Goal: Transaction & Acquisition: Book appointment/travel/reservation

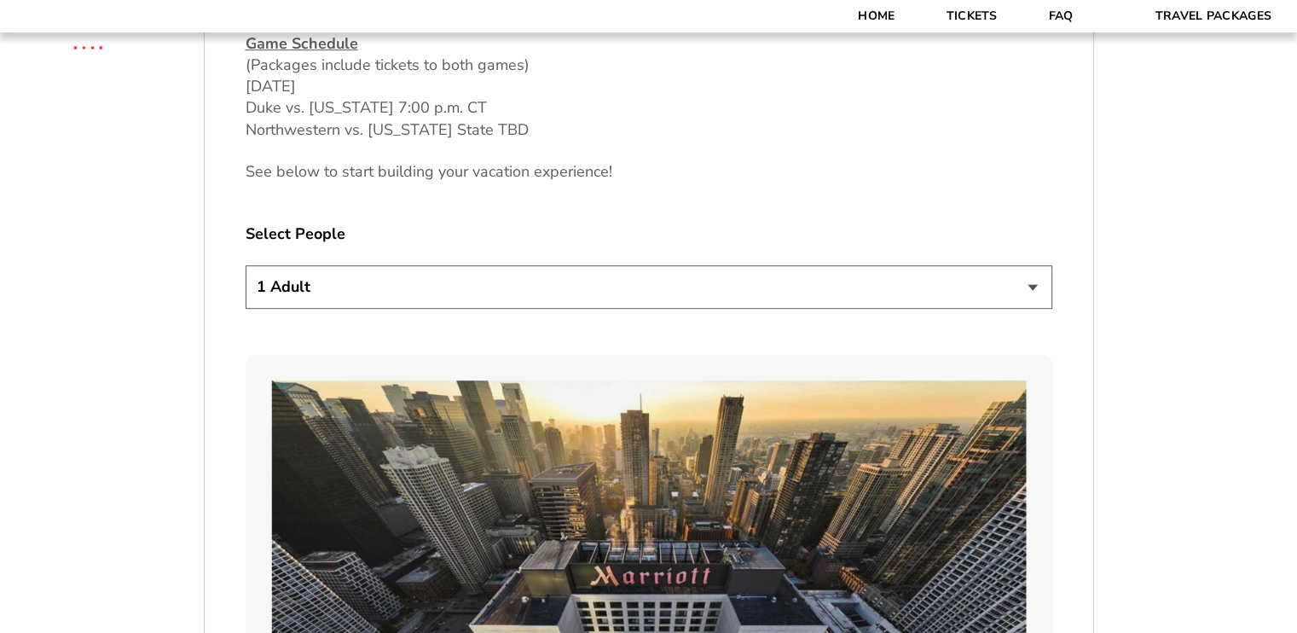
scroll to position [938, 0]
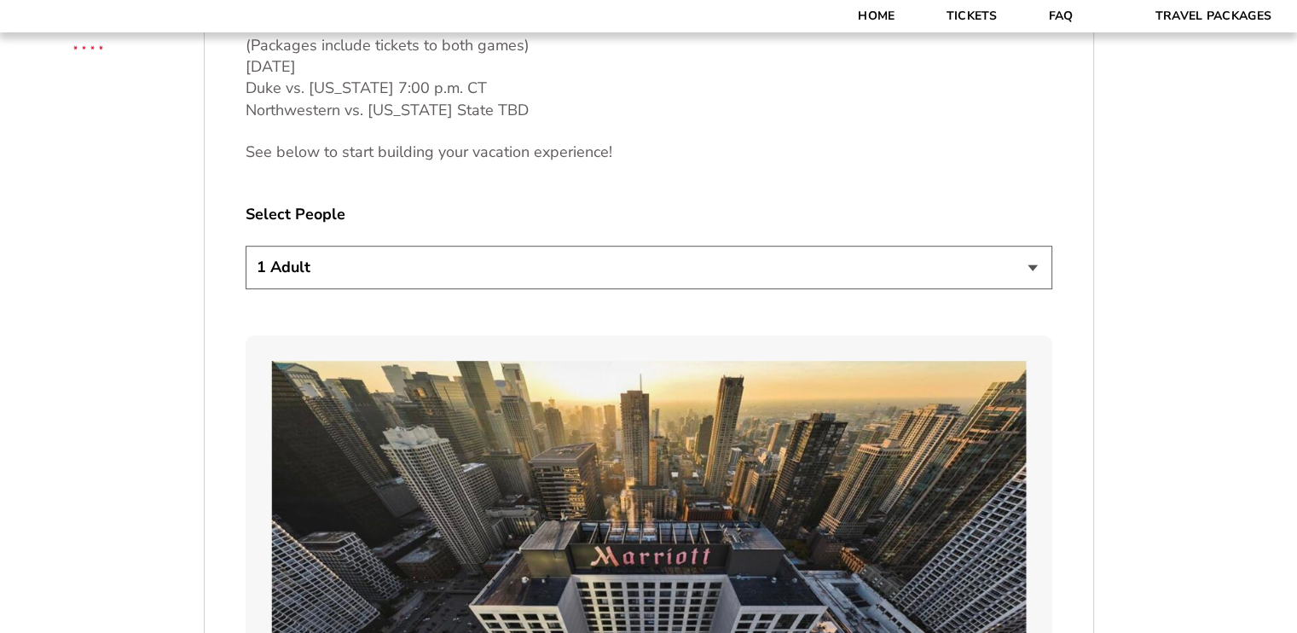
click at [1033, 266] on select "1 Adult 2 Adults 3 Adults 4 Adults 2 Adults + 1 Child 2 Adults + 2 Children 2 A…" at bounding box center [649, 267] width 807 height 43
select select "3 Adults"
click at [246, 246] on select "1 Adult 2 Adults 3 Adults 4 Adults 2 Adults + 1 Child 2 Adults + 2 Children 2 A…" at bounding box center [649, 267] width 807 height 43
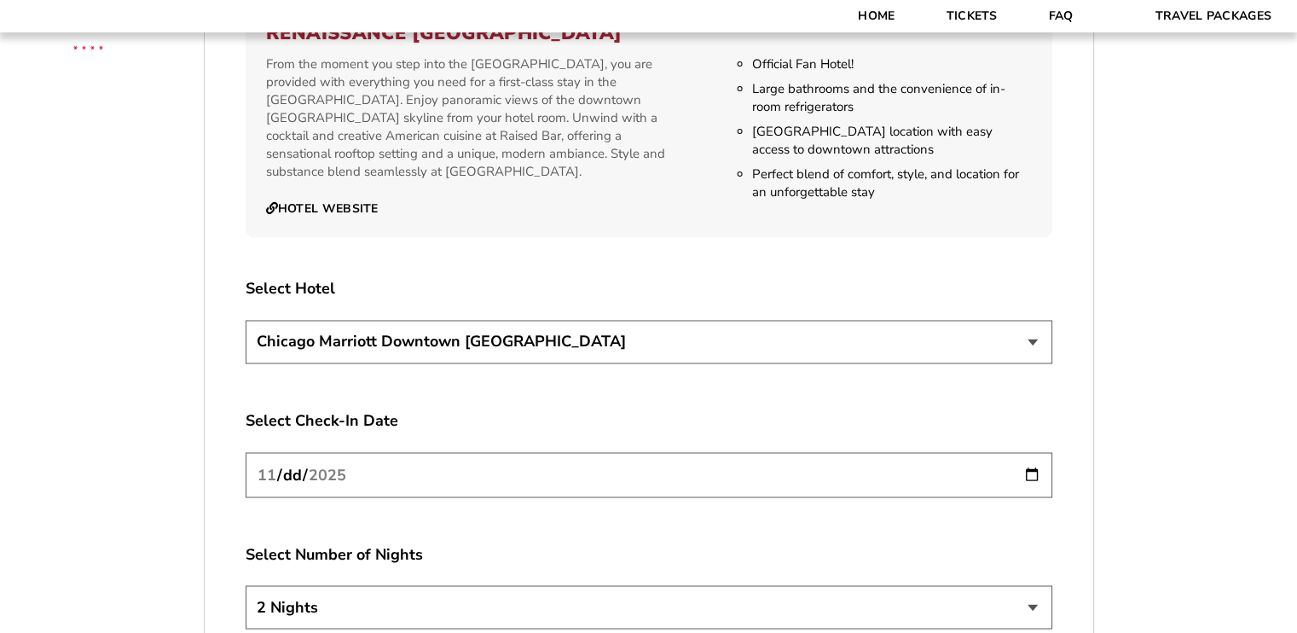
scroll to position [2899, 0]
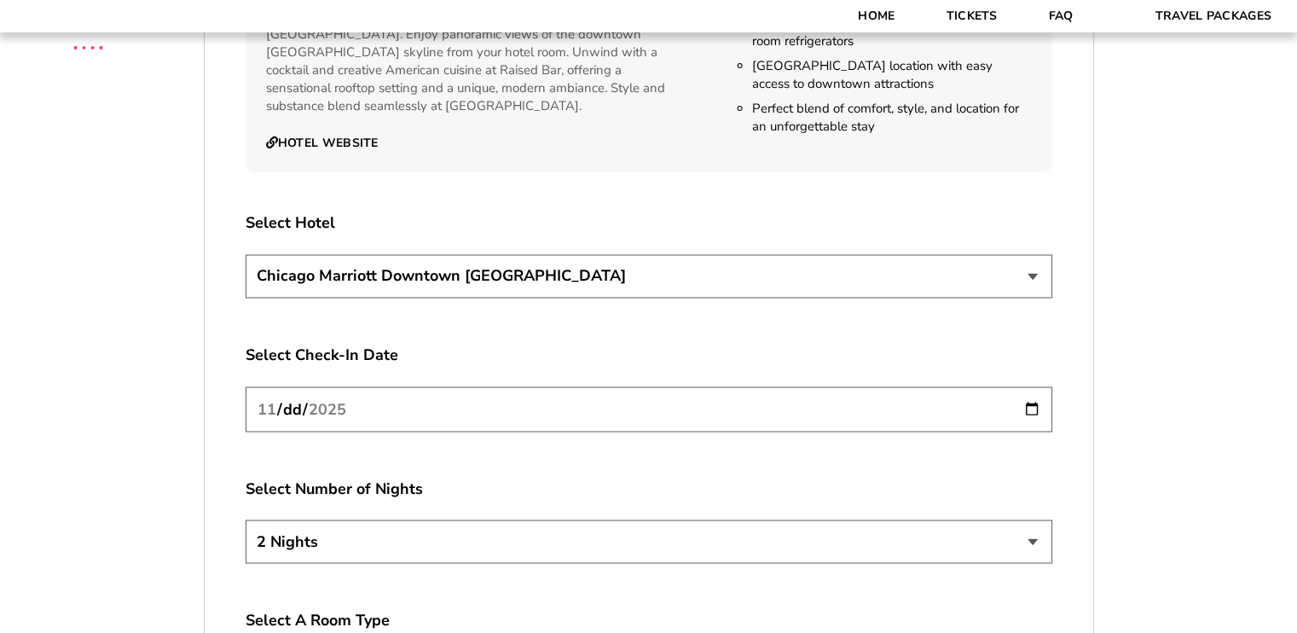
click at [1027, 389] on input "[DATE]" at bounding box center [649, 408] width 807 height 45
click at [1032, 519] on select "2 Nights 3 Nights 4 Nights" at bounding box center [649, 540] width 807 height 43
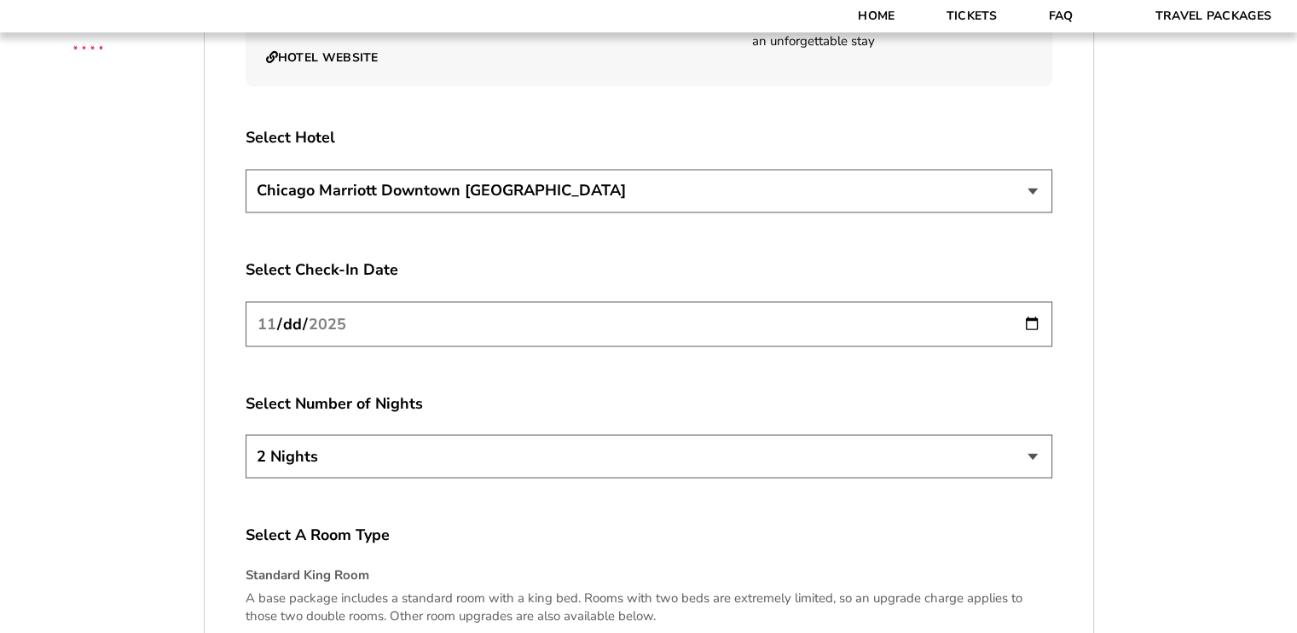
click at [1035, 435] on select "2 Nights 3 Nights 4 Nights" at bounding box center [649, 455] width 807 height 43
click at [246, 434] on select "2 Nights 3 Nights 4 Nights" at bounding box center [649, 455] width 807 height 43
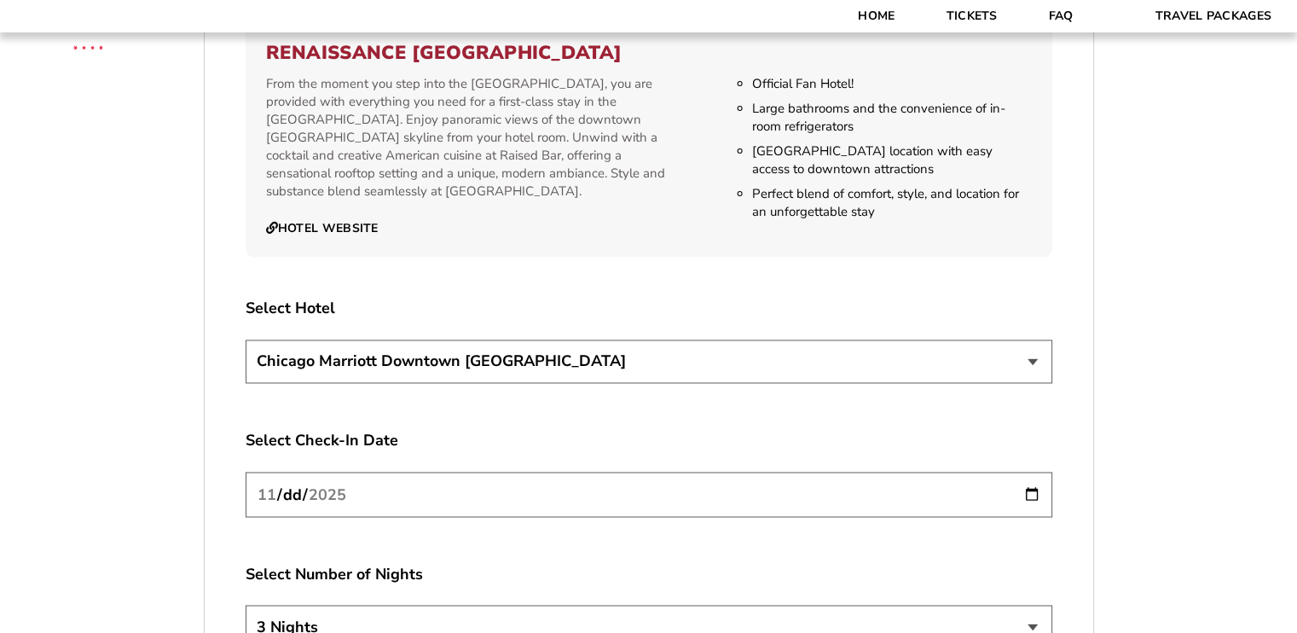
scroll to position [2899, 0]
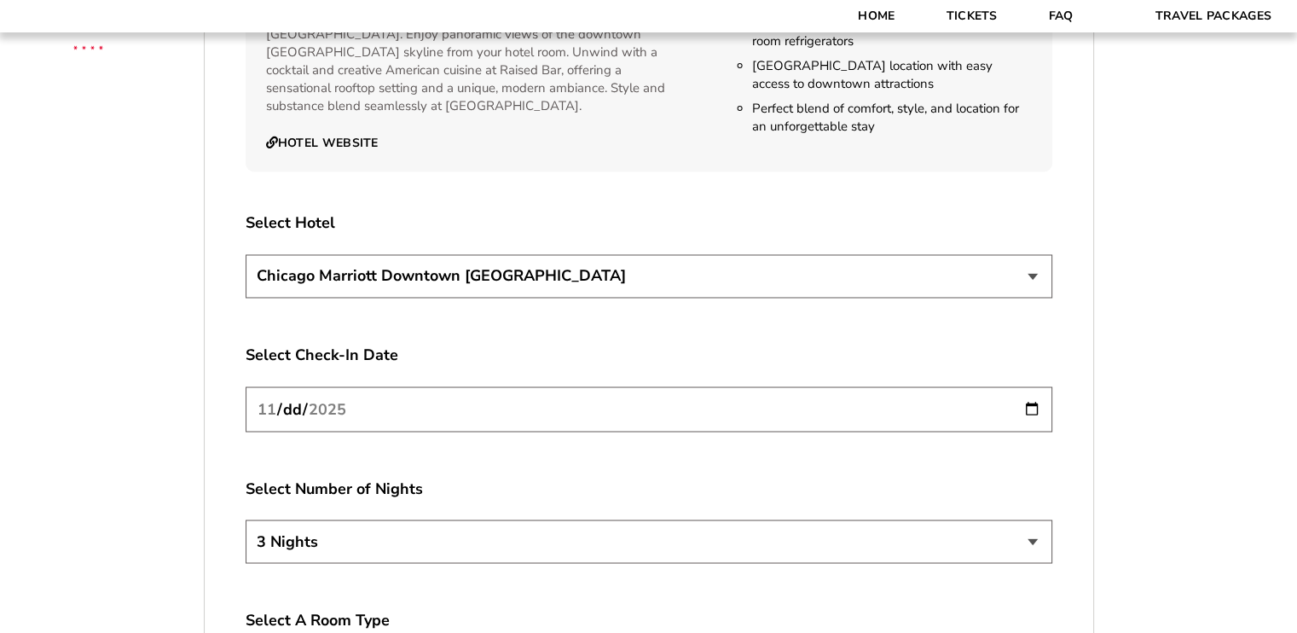
click at [1030, 387] on input "[DATE]" at bounding box center [649, 408] width 807 height 45
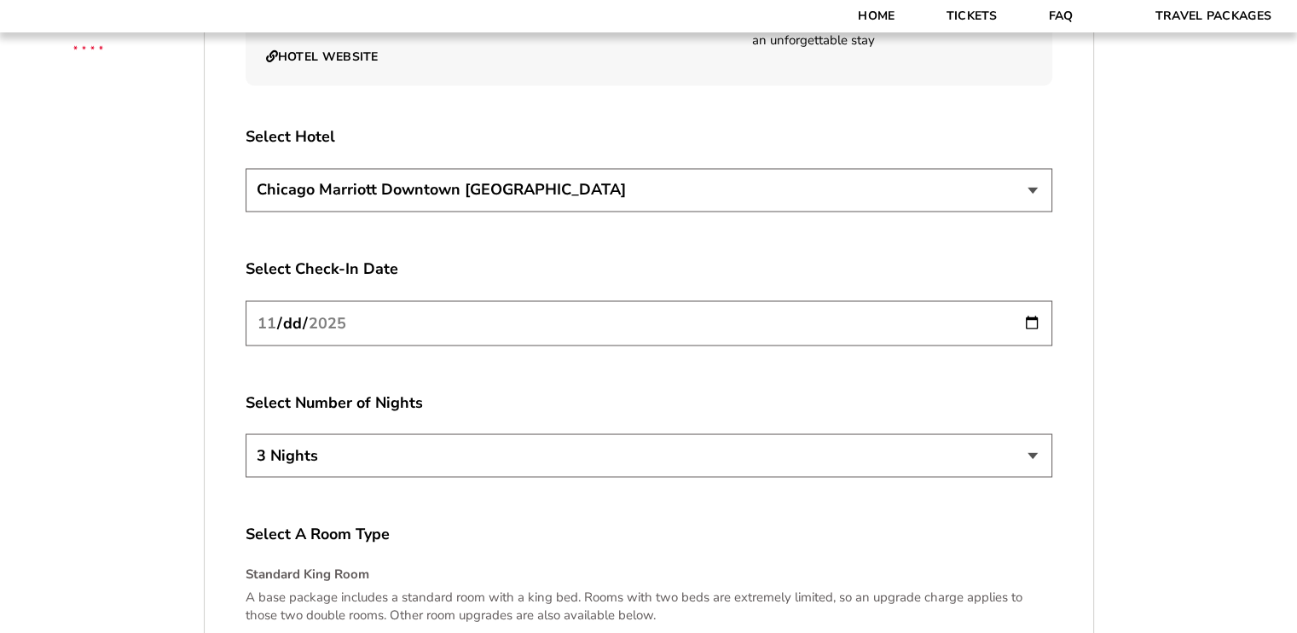
scroll to position [3069, 0]
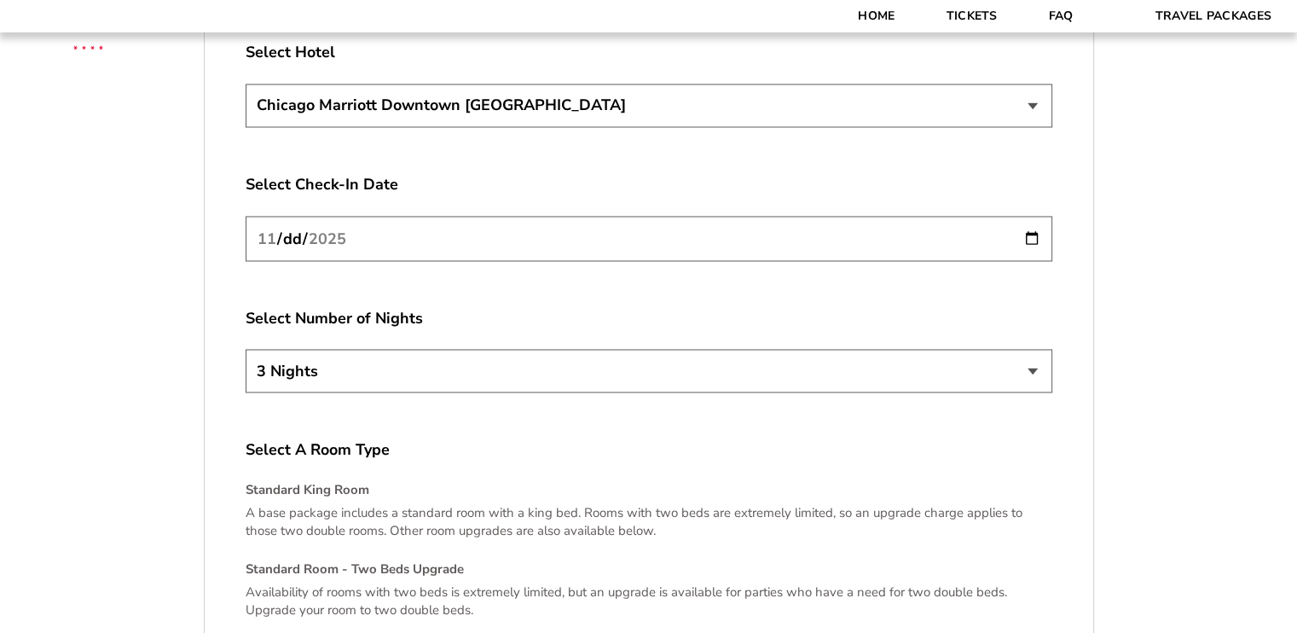
click at [1033, 352] on select "2 Nights 3 Nights 4 Nights" at bounding box center [649, 370] width 807 height 43
select select "2 Nights"
click at [246, 349] on select "2 Nights 3 Nights 4 Nights" at bounding box center [649, 370] width 807 height 43
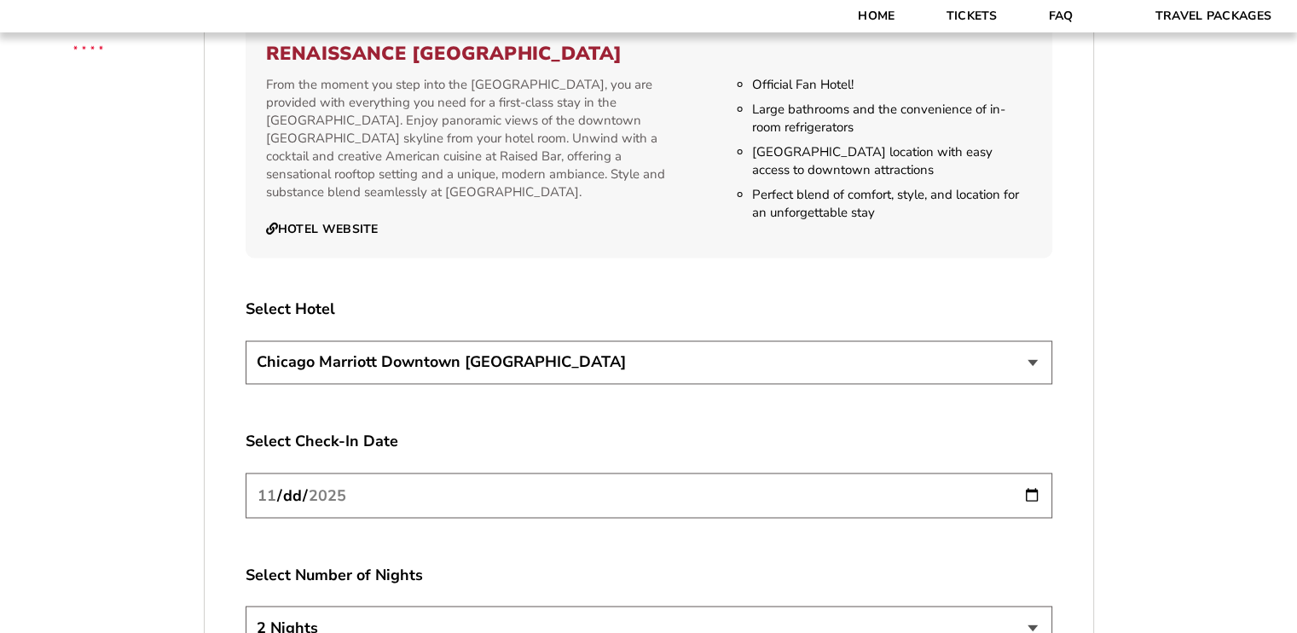
scroll to position [2814, 0]
click at [1033, 472] on input "[DATE]" at bounding box center [649, 494] width 807 height 45
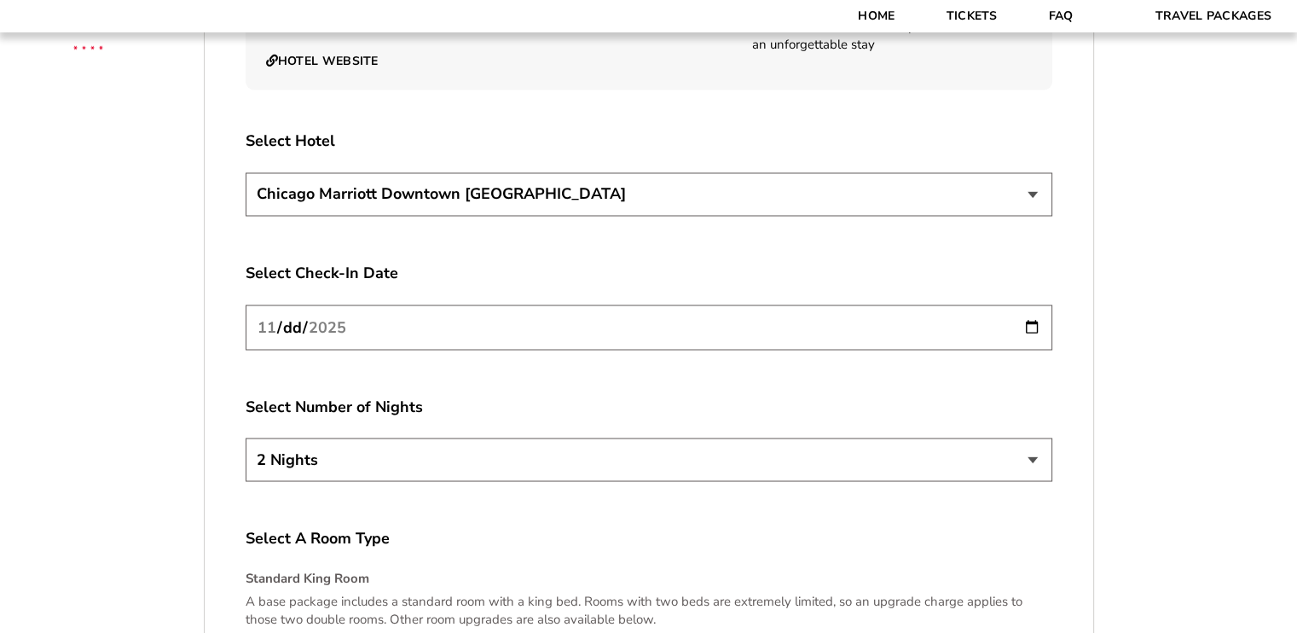
scroll to position [2984, 0]
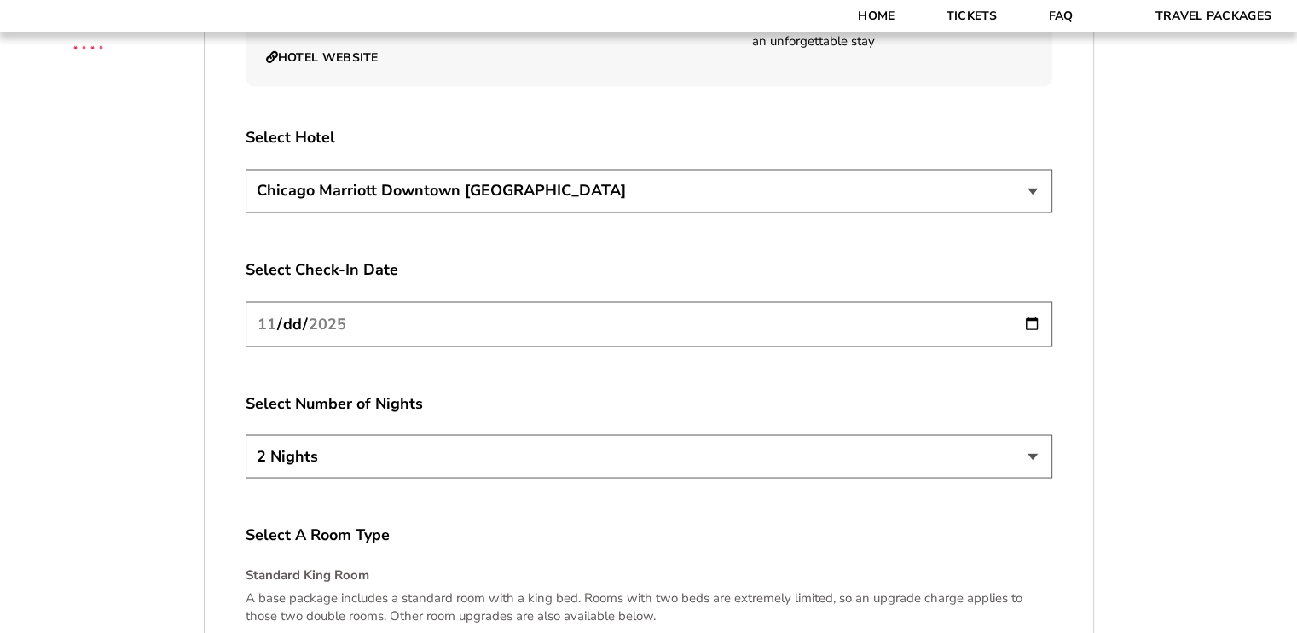
click at [1029, 434] on select "2 Nights 3 Nights 4 Nights" at bounding box center [649, 455] width 807 height 43
click at [1016, 442] on select "2 Nights 3 Nights 4 Nights" at bounding box center [649, 455] width 807 height 43
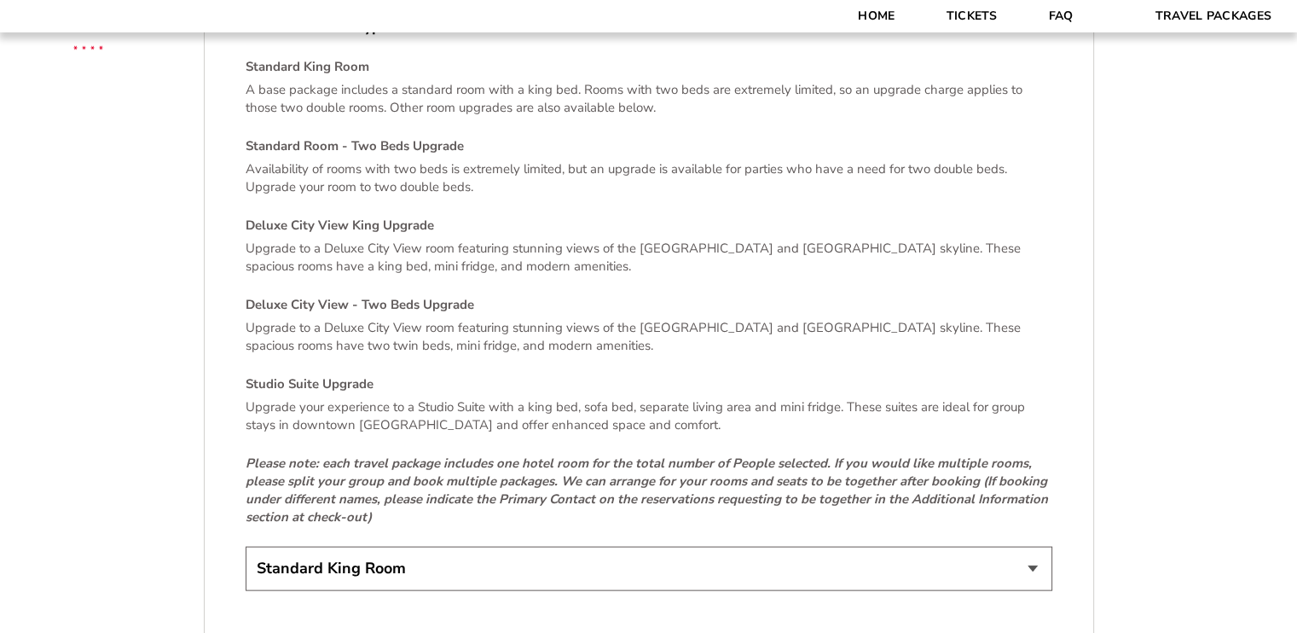
scroll to position [3496, 0]
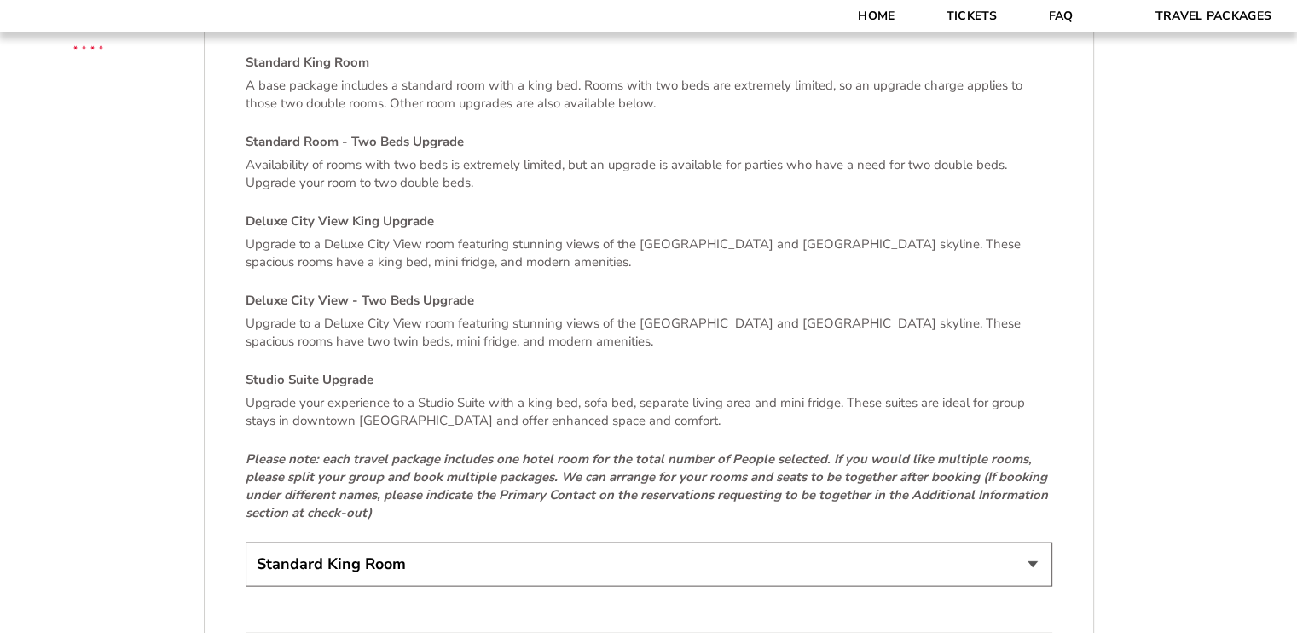
click at [350, 371] on h4 "Studio Suite Upgrade" at bounding box center [649, 380] width 807 height 18
click at [1029, 548] on select "Standard King Room Standard Room - Two Beds Upgrade (+$30 per night) Deluxe Cit…" at bounding box center [649, 563] width 807 height 43
click at [246, 542] on select "Standard King Room Standard Room - Two Beds Upgrade (+$30 per night) Deluxe Cit…" at bounding box center [649, 563] width 807 height 43
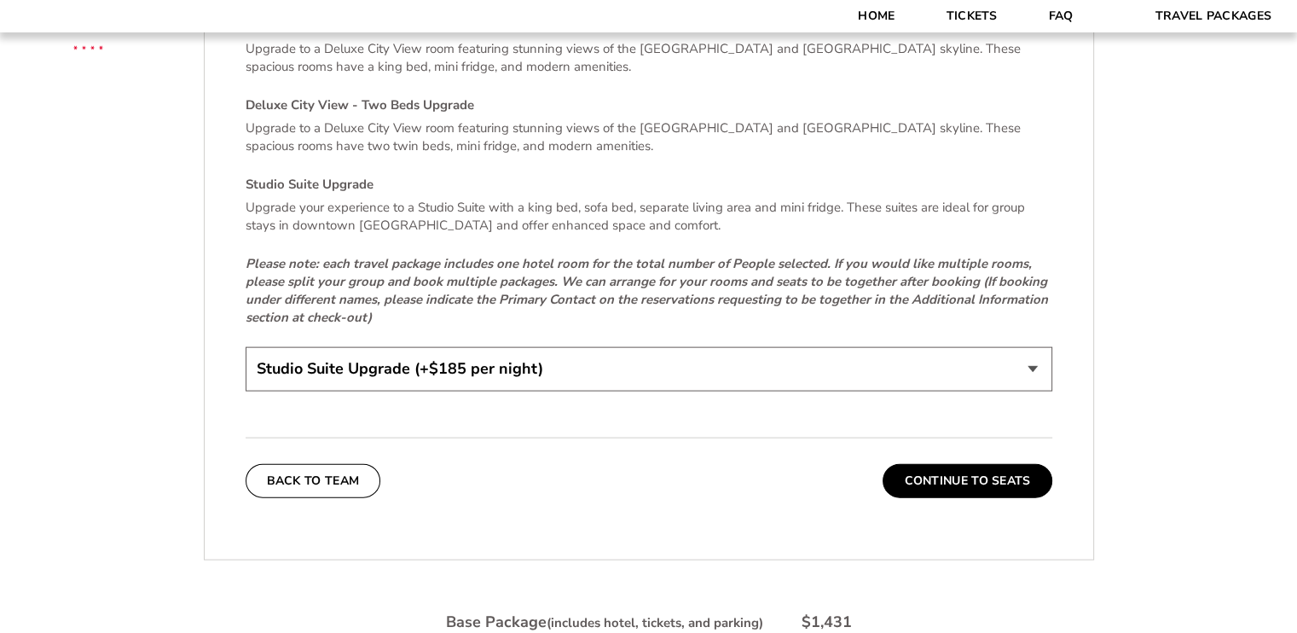
scroll to position [3752, 0]
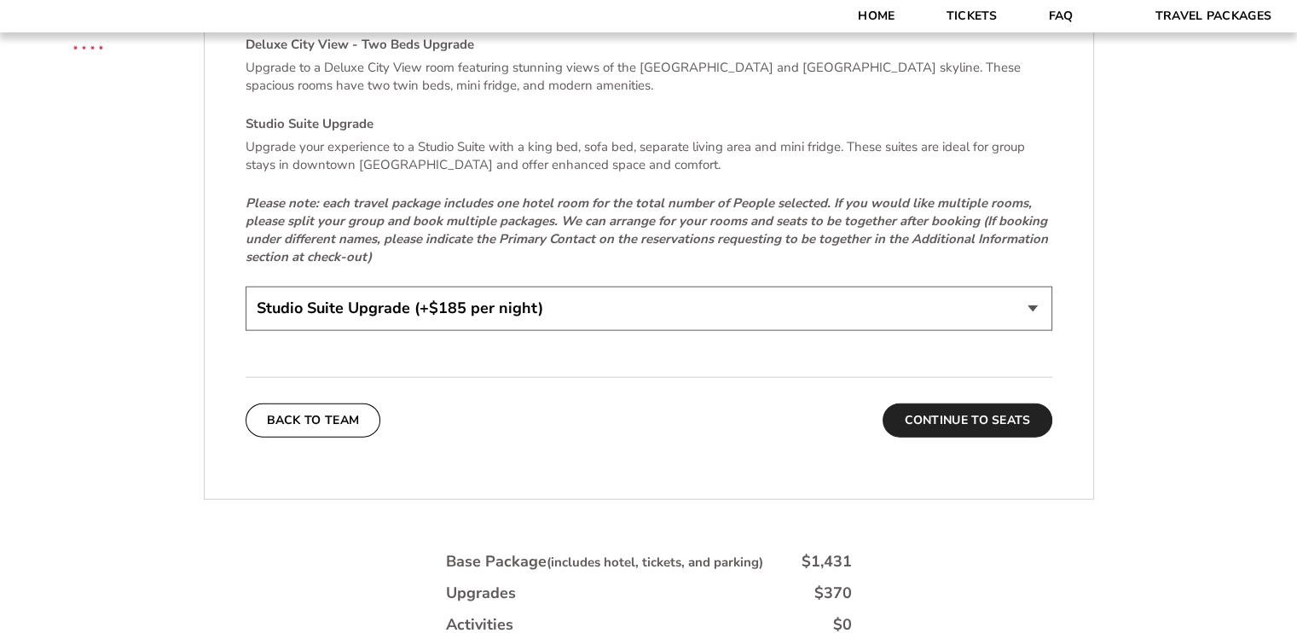
click at [965, 407] on button "Continue To Seats" at bounding box center [966, 420] width 169 height 34
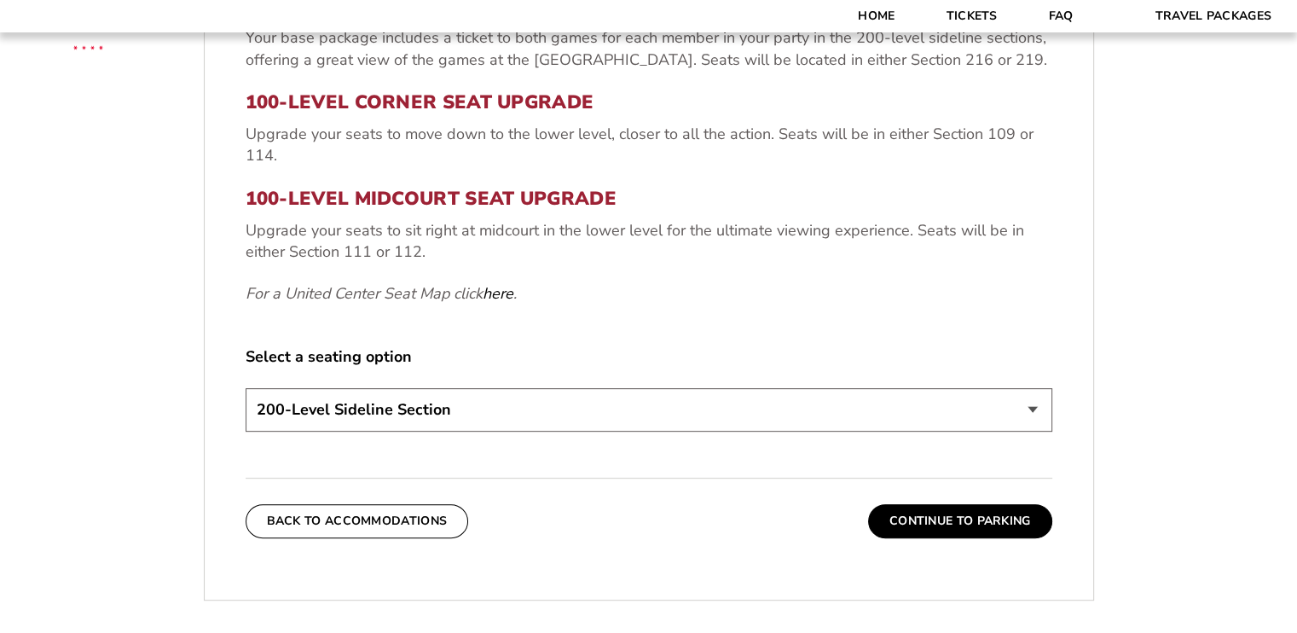
scroll to position [682, 0]
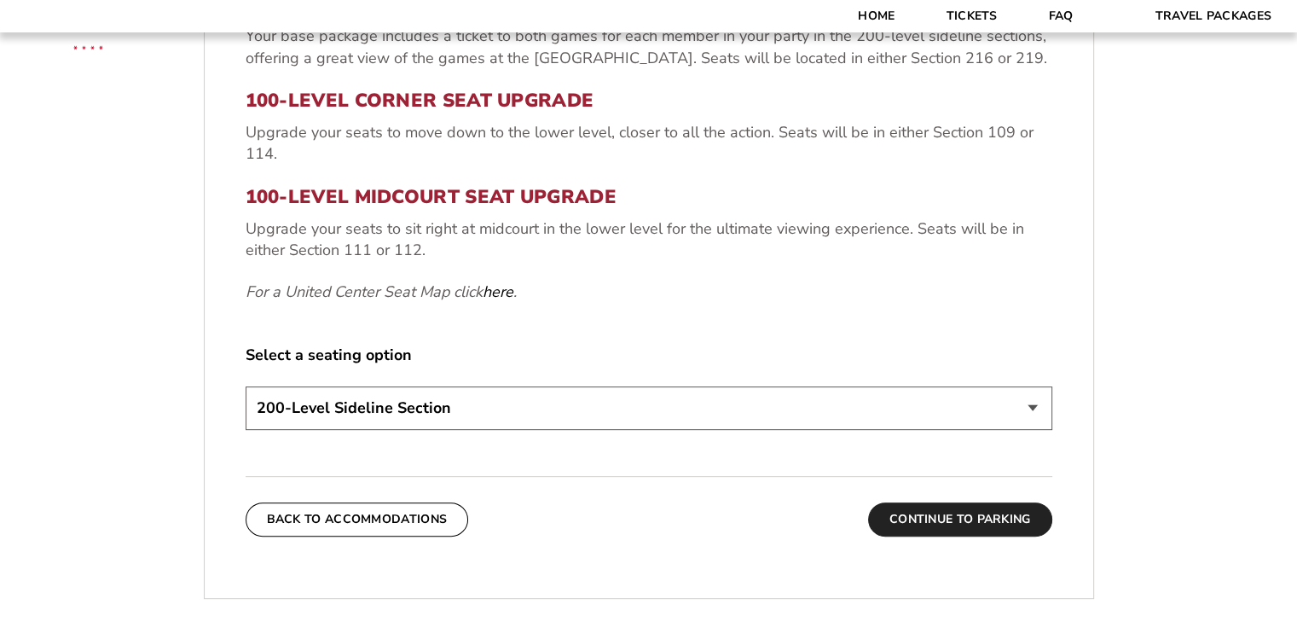
click at [958, 515] on button "Continue To Parking" at bounding box center [960, 519] width 184 height 34
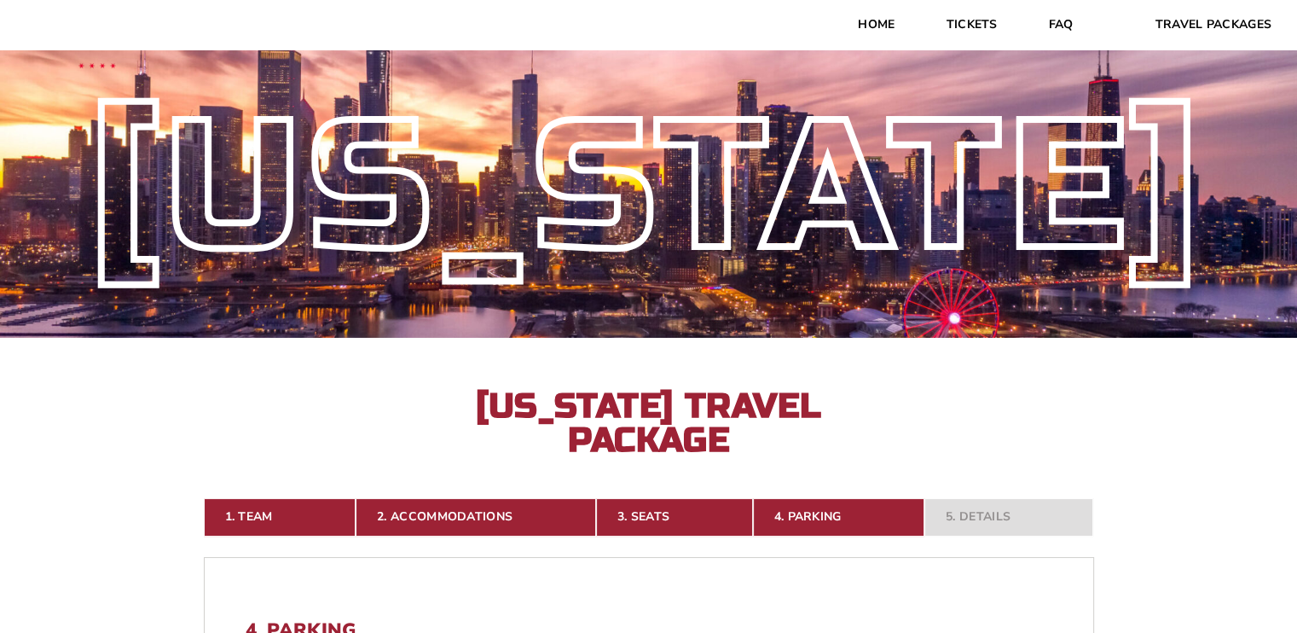
scroll to position [0, 0]
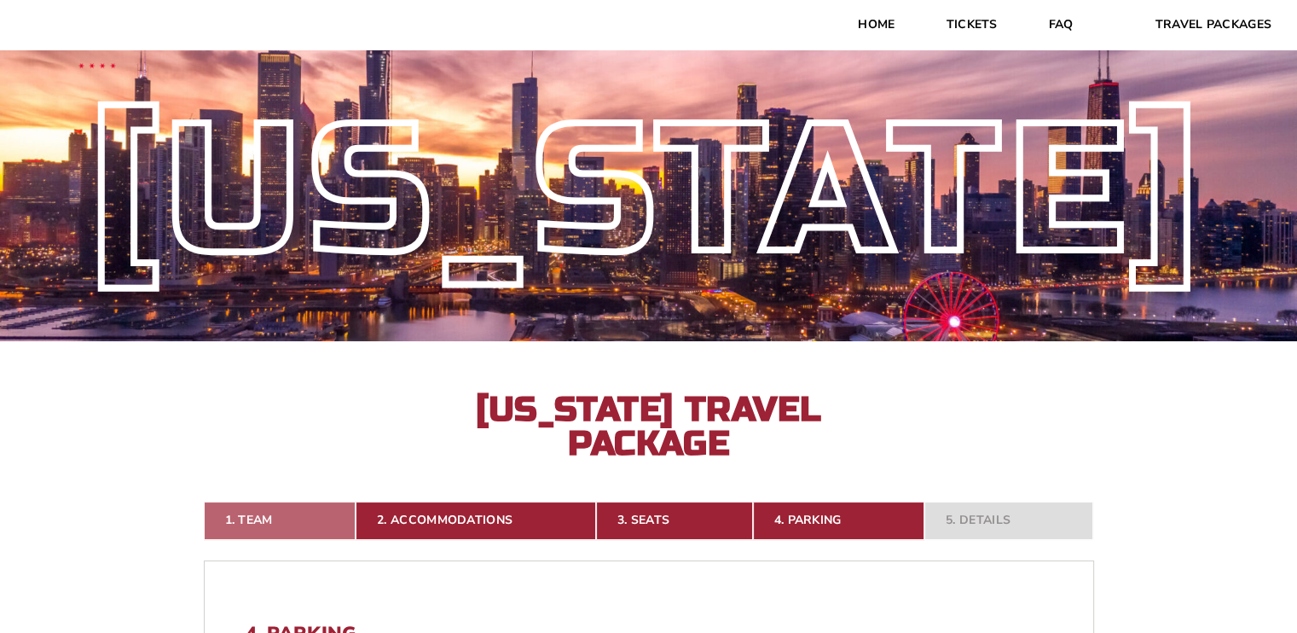
click at [273, 518] on link "1. Team" at bounding box center [280, 520] width 153 height 38
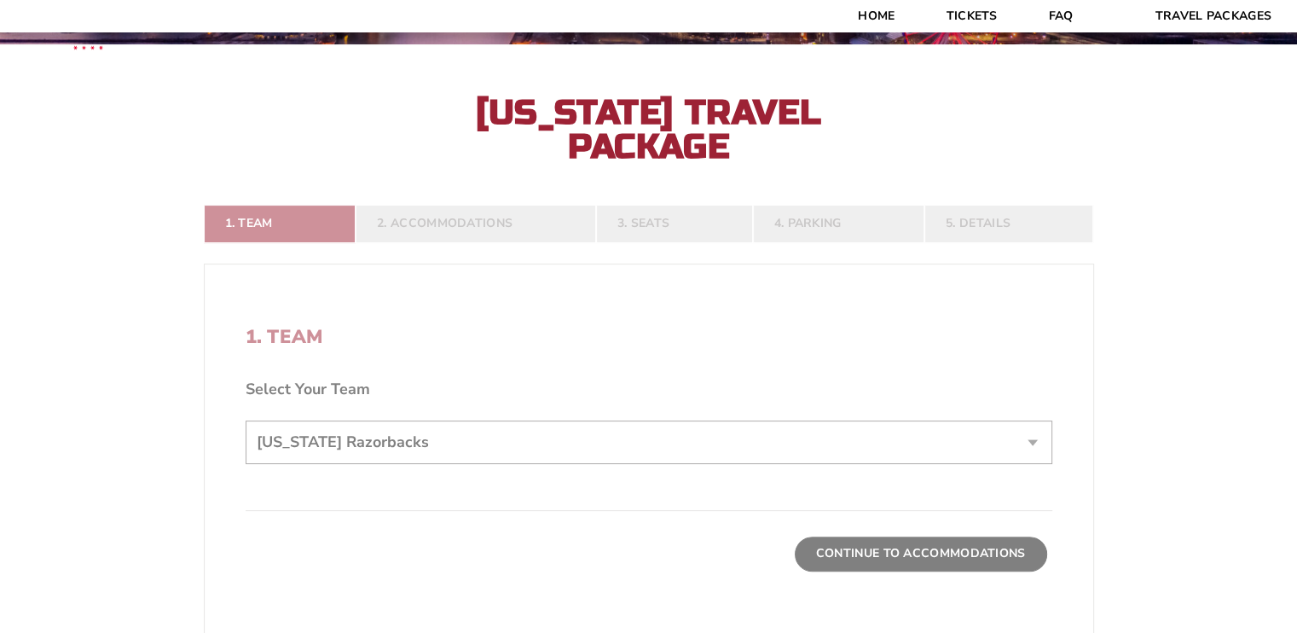
scroll to position [298, 0]
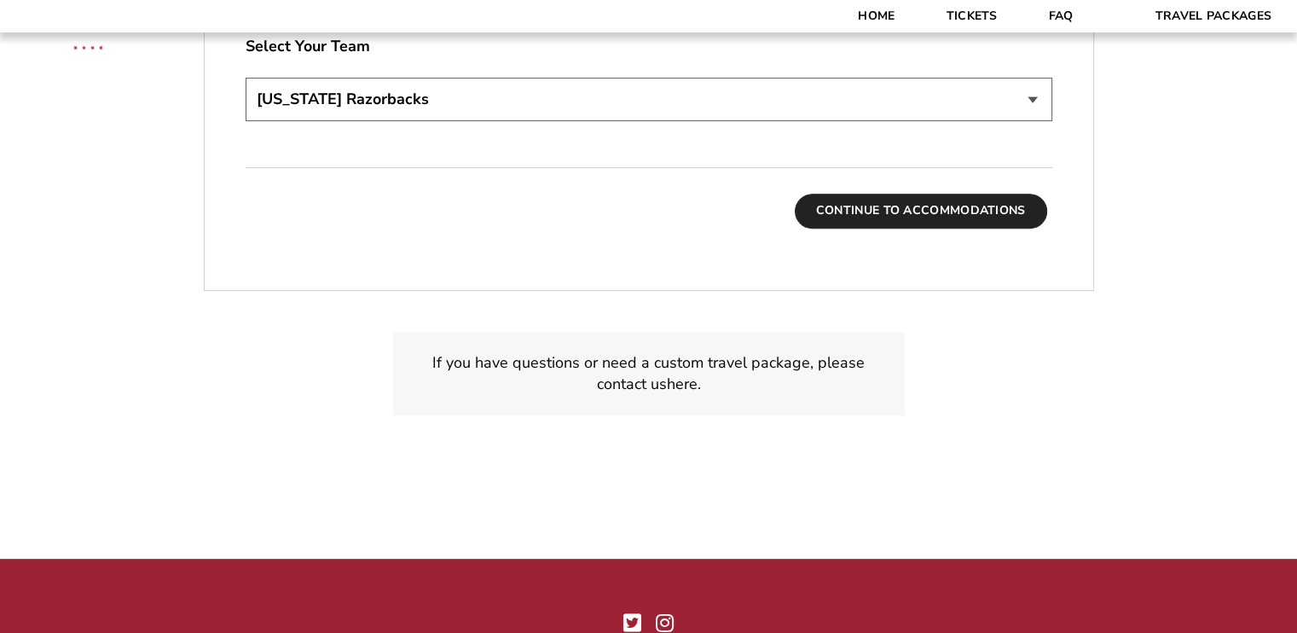
click at [945, 219] on button "Continue To Accommodations" at bounding box center [921, 211] width 252 height 34
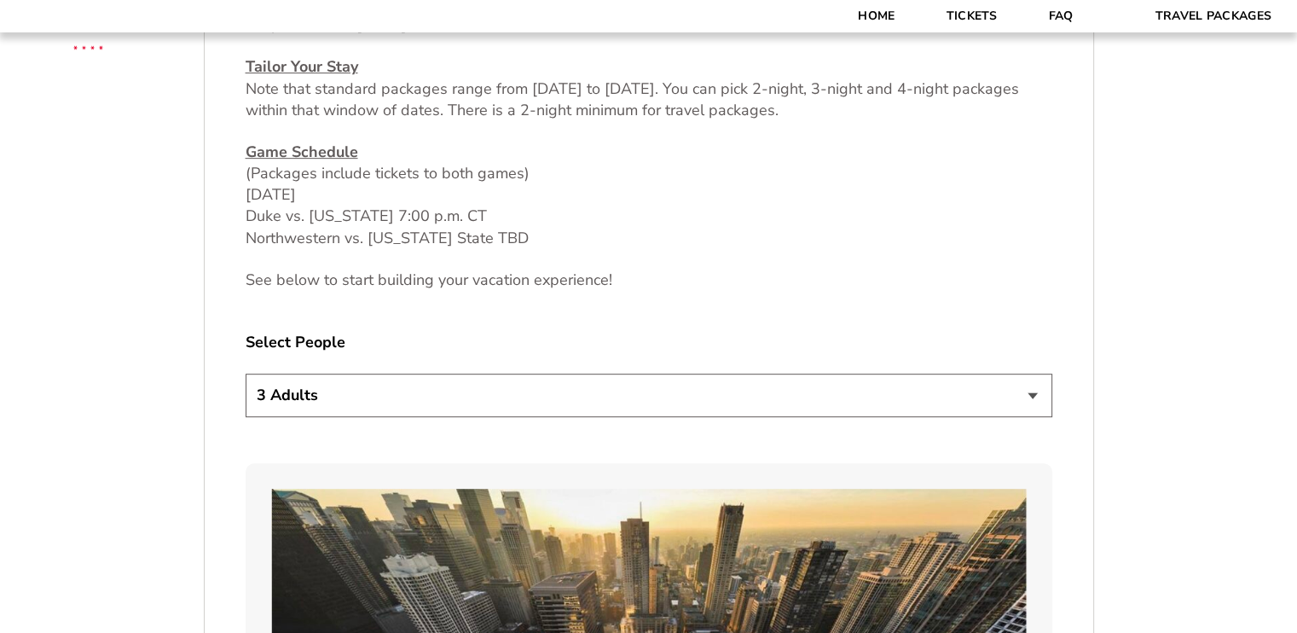
scroll to position [895, 0]
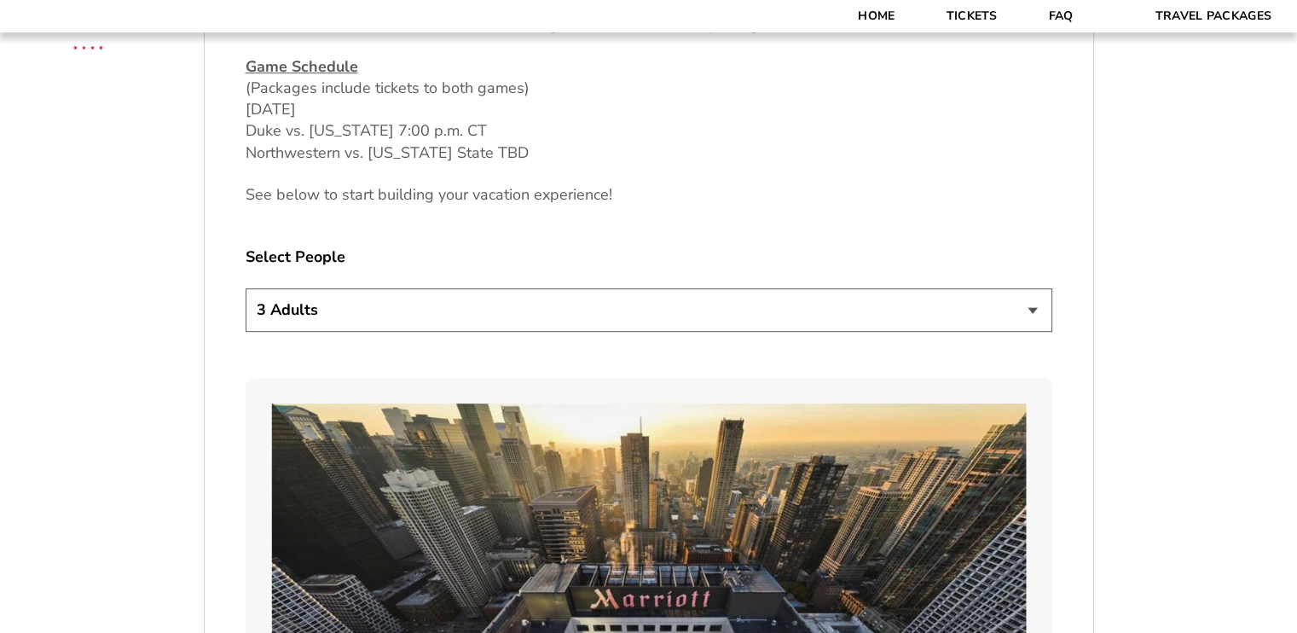
click at [1032, 312] on select "1 Adult 2 Adults 3 Adults 4 Adults 2 Adults + 1 Child 2 Adults + 2 Children 2 A…" at bounding box center [649, 309] width 807 height 43
click at [1029, 312] on select "1 Adult 2 Adults 3 Adults 4 Adults 2 Adults + 1 Child 2 Adults + 2 Children 2 A…" at bounding box center [649, 309] width 807 height 43
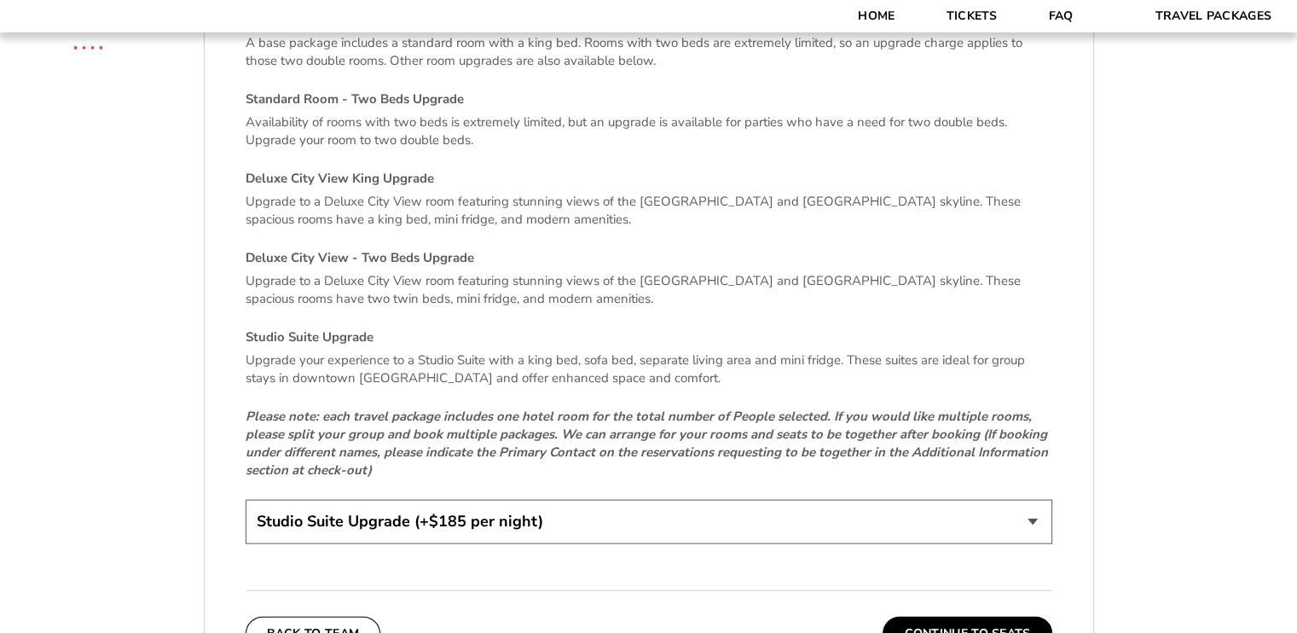
scroll to position [3624, 0]
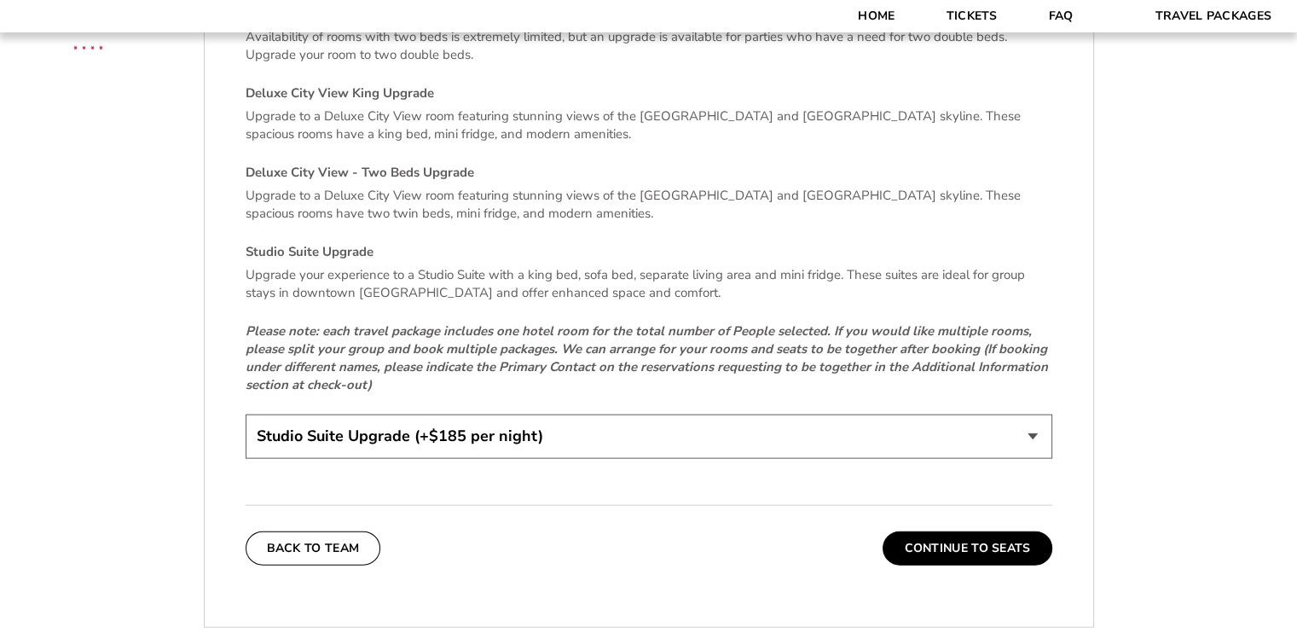
click at [1036, 418] on select "Standard King Room Standard Room - Two Beds Upgrade (+$30 per night) Deluxe Cit…" at bounding box center [649, 435] width 807 height 43
select select "Deluxe City View King Upgrade"
click at [246, 414] on select "Standard King Room Standard Room - Two Beds Upgrade (+$30 per night) Deluxe Cit…" at bounding box center [649, 435] width 807 height 43
click at [938, 531] on button "Continue To Seats" at bounding box center [966, 548] width 169 height 34
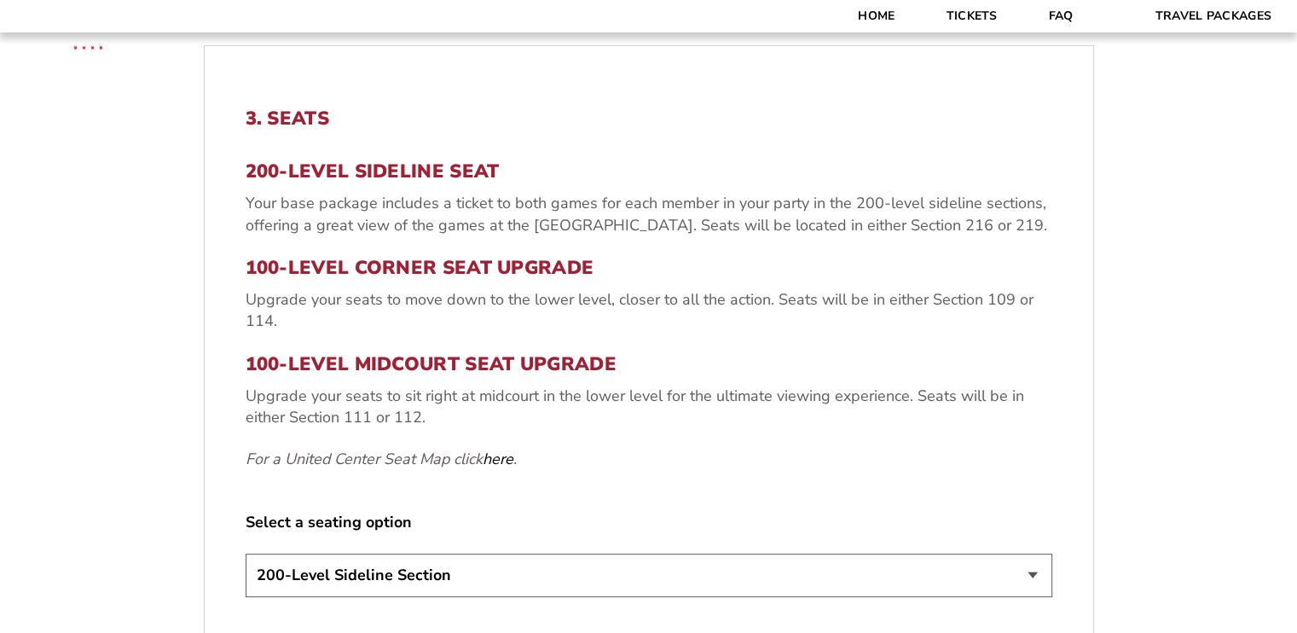
scroll to position [554, 0]
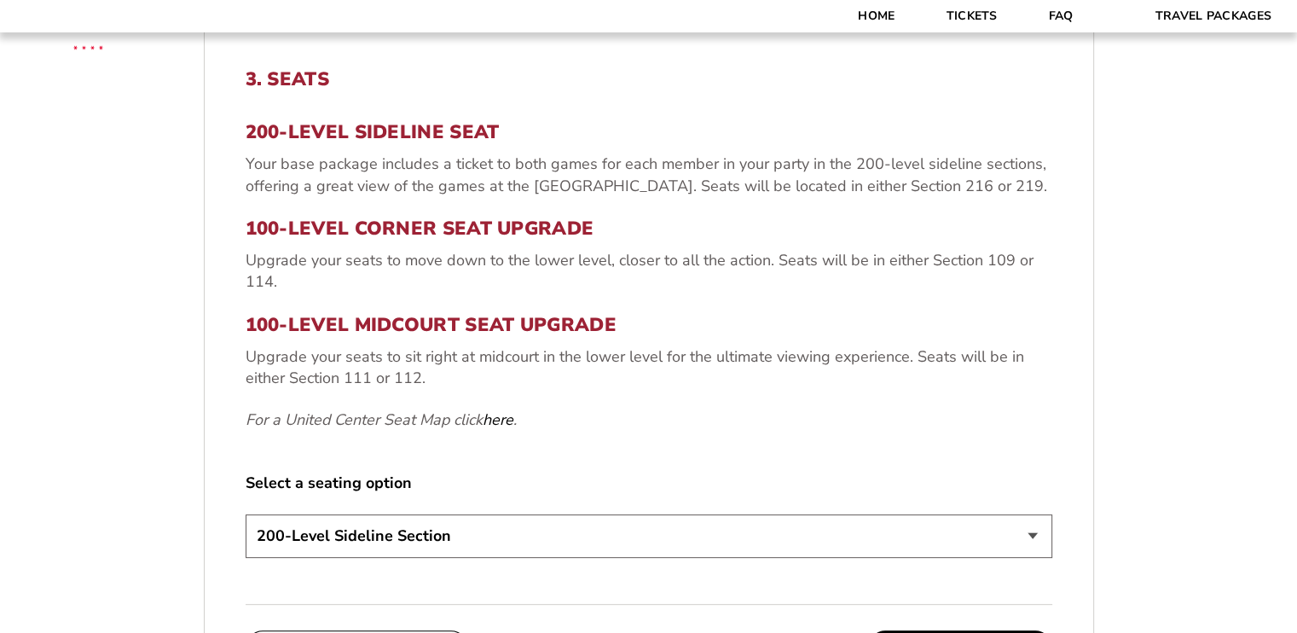
drag, startPoint x: 1034, startPoint y: 535, endPoint x: 1024, endPoint y: 535, distance: 10.2
click at [1034, 535] on select "200-Level Sideline Section 100-Level Corner Seat Upgrade (+$80 per person) 100-…" at bounding box center [649, 535] width 807 height 43
click at [1039, 542] on select "200-Level Sideline Section 100-Level Corner Seat Upgrade (+$80 per person) 100-…" at bounding box center [649, 535] width 807 height 43
select select "100-Level Midcourt Seat Upgrade"
click at [246, 514] on select "200-Level Sideline Section 100-Level Corner Seat Upgrade (+$80 per person) 100-…" at bounding box center [649, 535] width 807 height 43
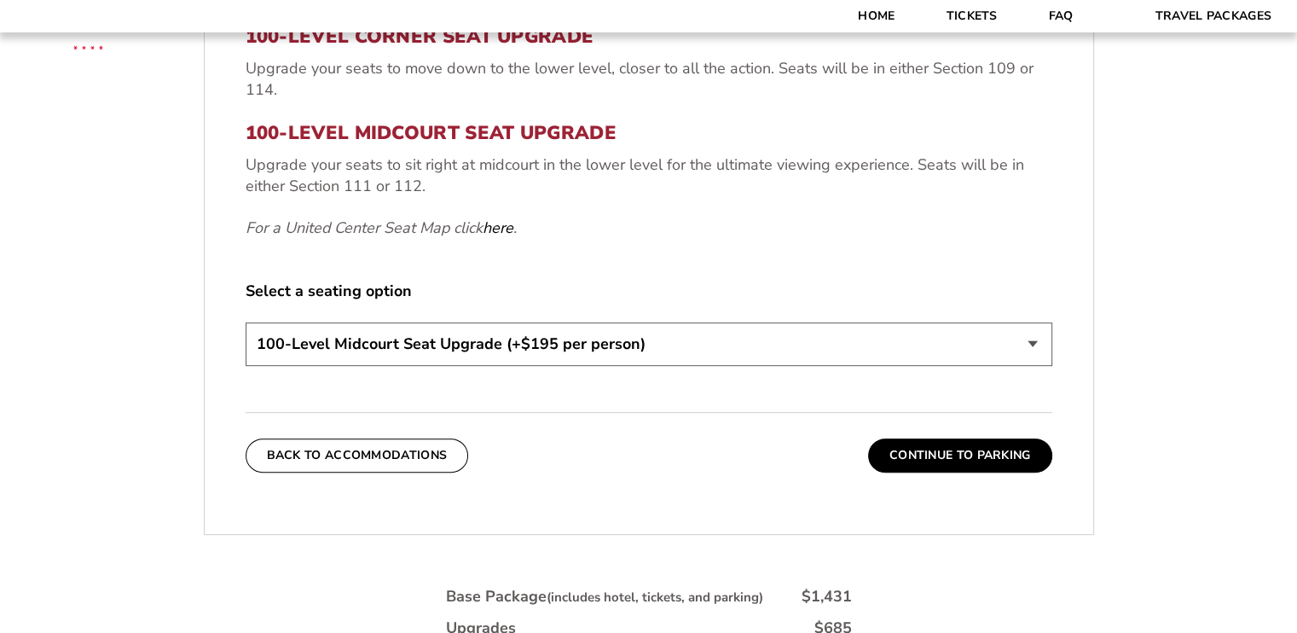
scroll to position [810, 0]
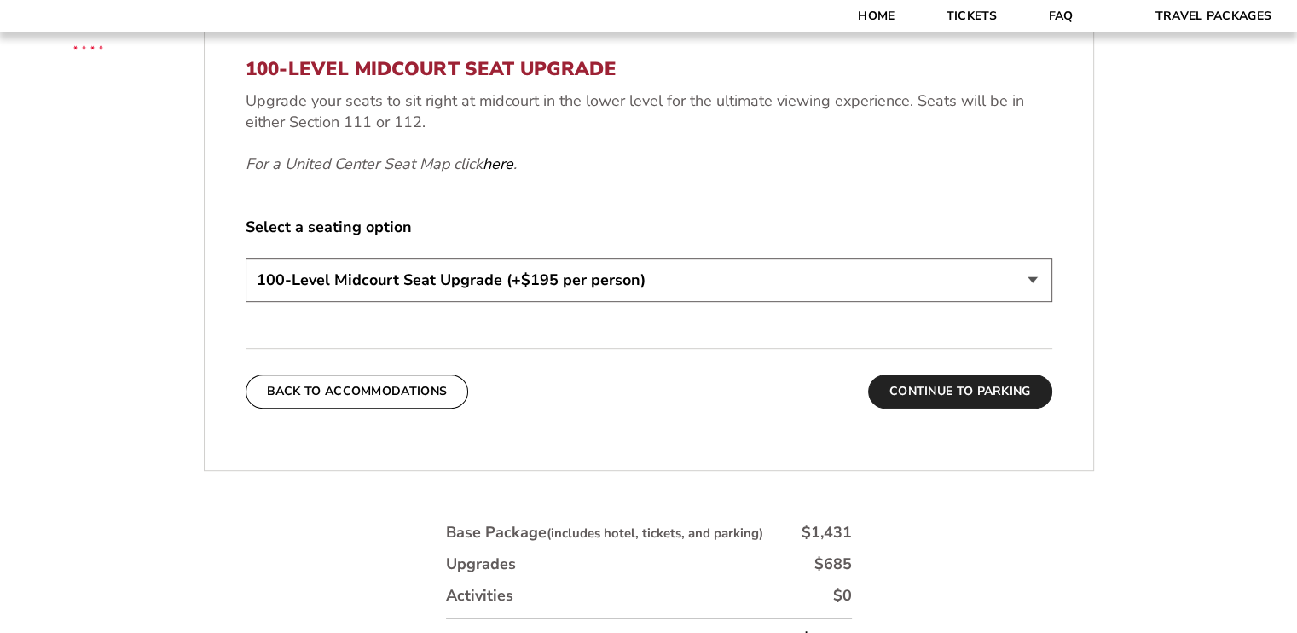
click at [974, 394] on button "Continue To Parking" at bounding box center [960, 391] width 184 height 34
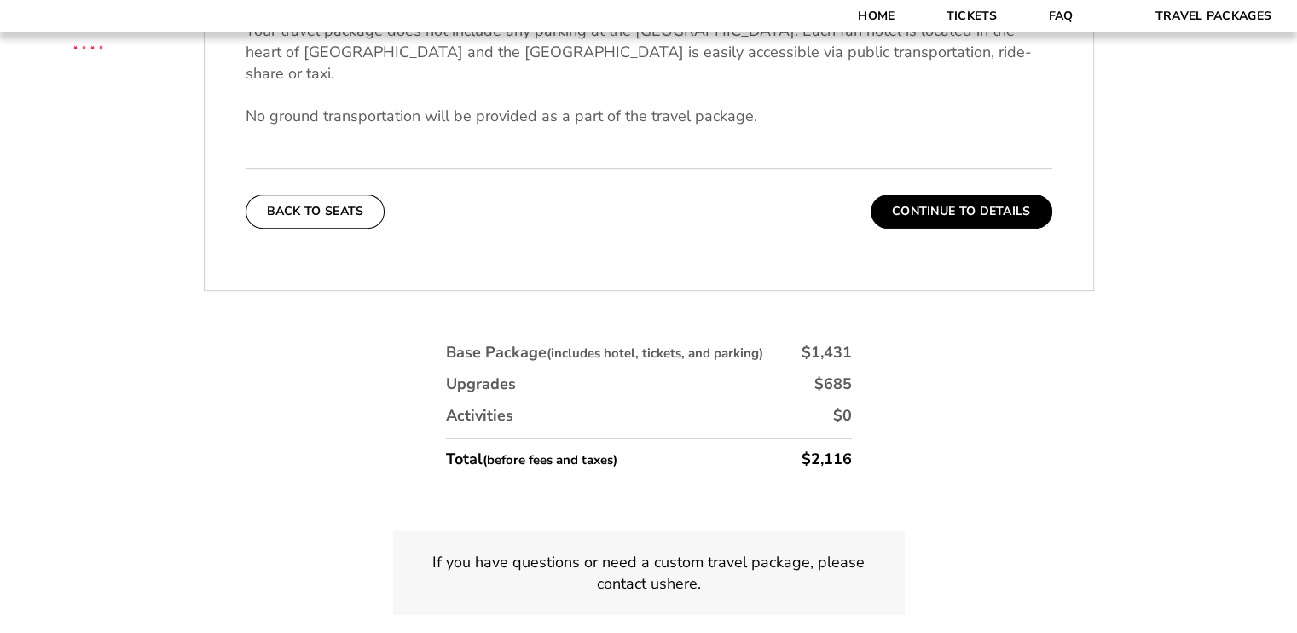
scroll to position [645, 0]
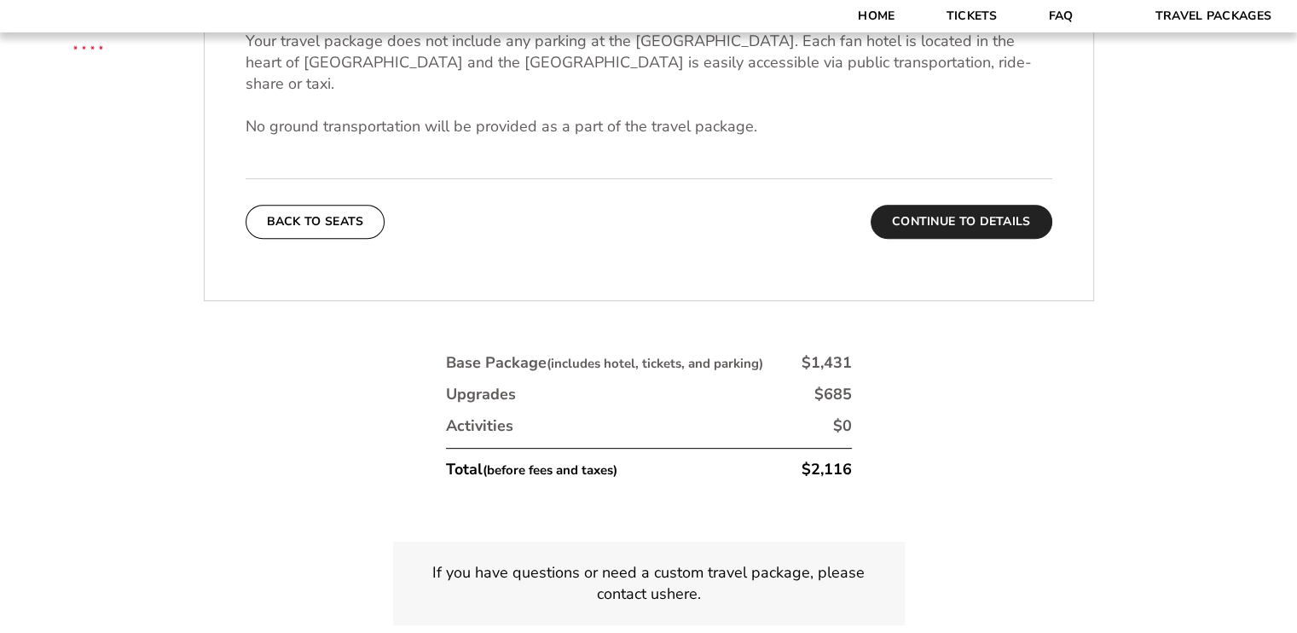
click at [958, 205] on button "Continue To Details" at bounding box center [962, 222] width 182 height 34
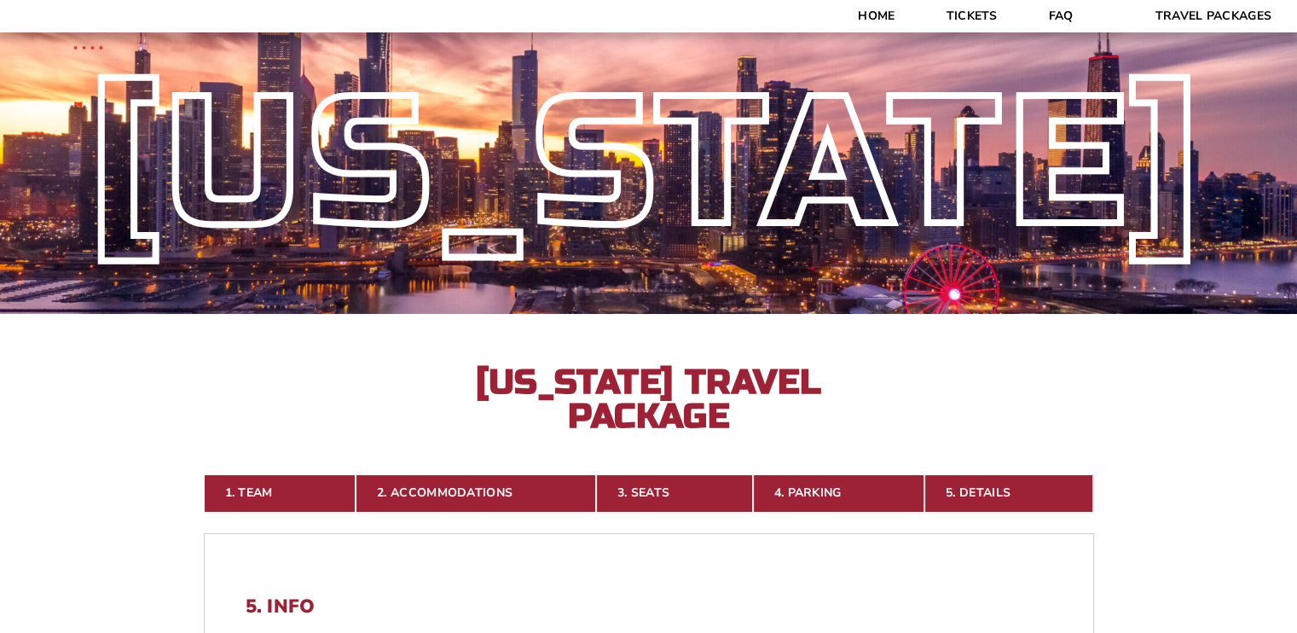
scroll to position [0, 0]
